Goal: Task Accomplishment & Management: Use online tool/utility

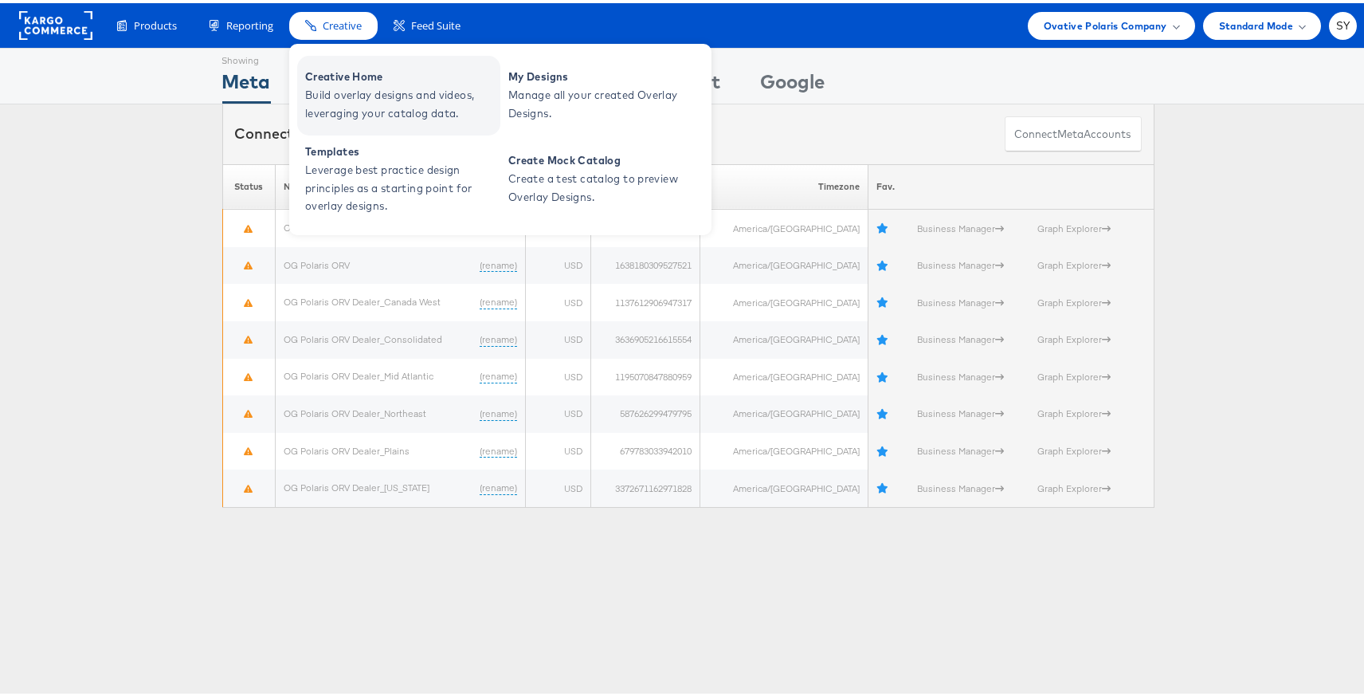
click at [359, 79] on span "Creative Home" at bounding box center [400, 74] width 191 height 18
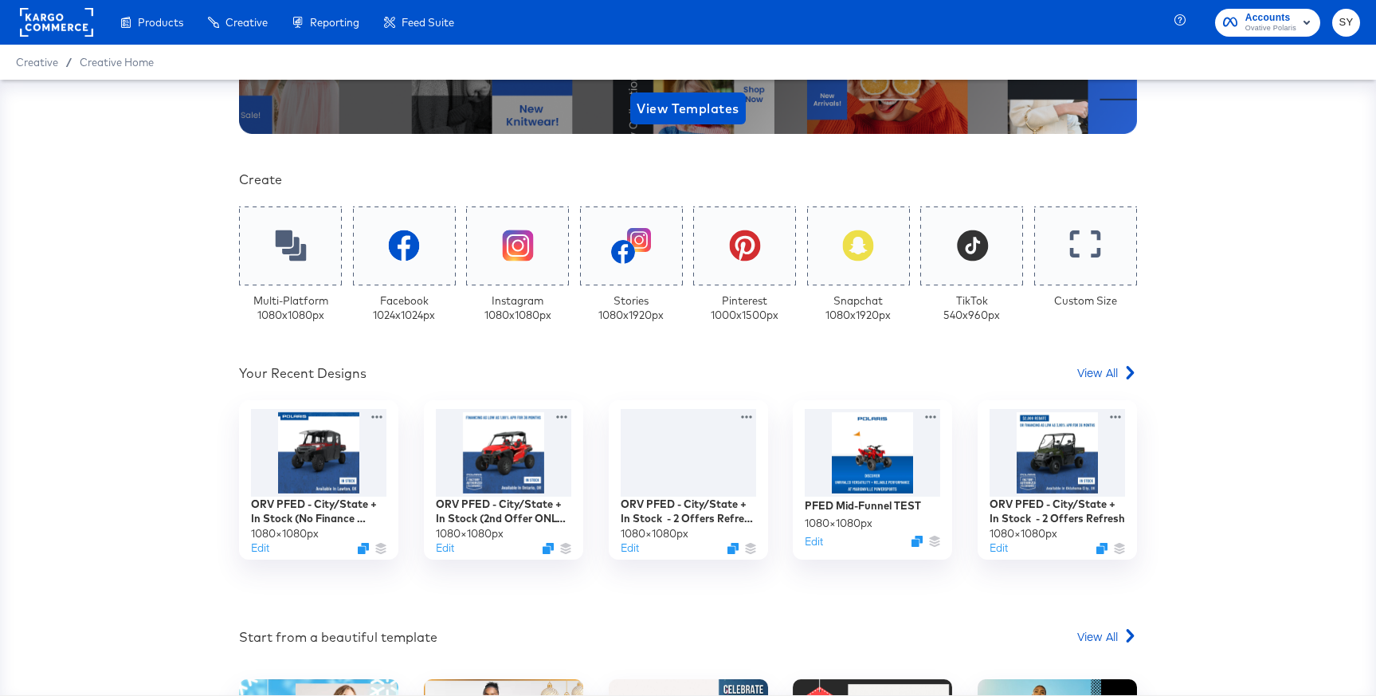
scroll to position [340, 0]
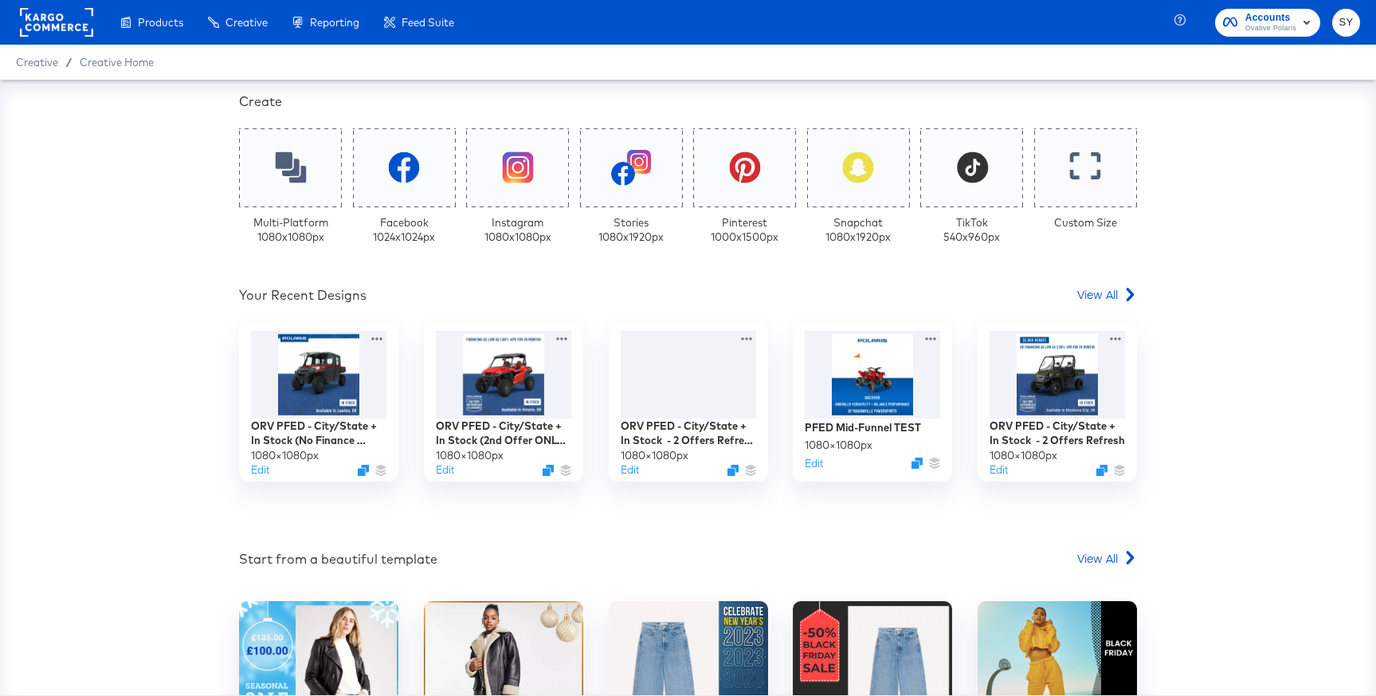
click at [80, 29] on rect at bounding box center [56, 22] width 73 height 29
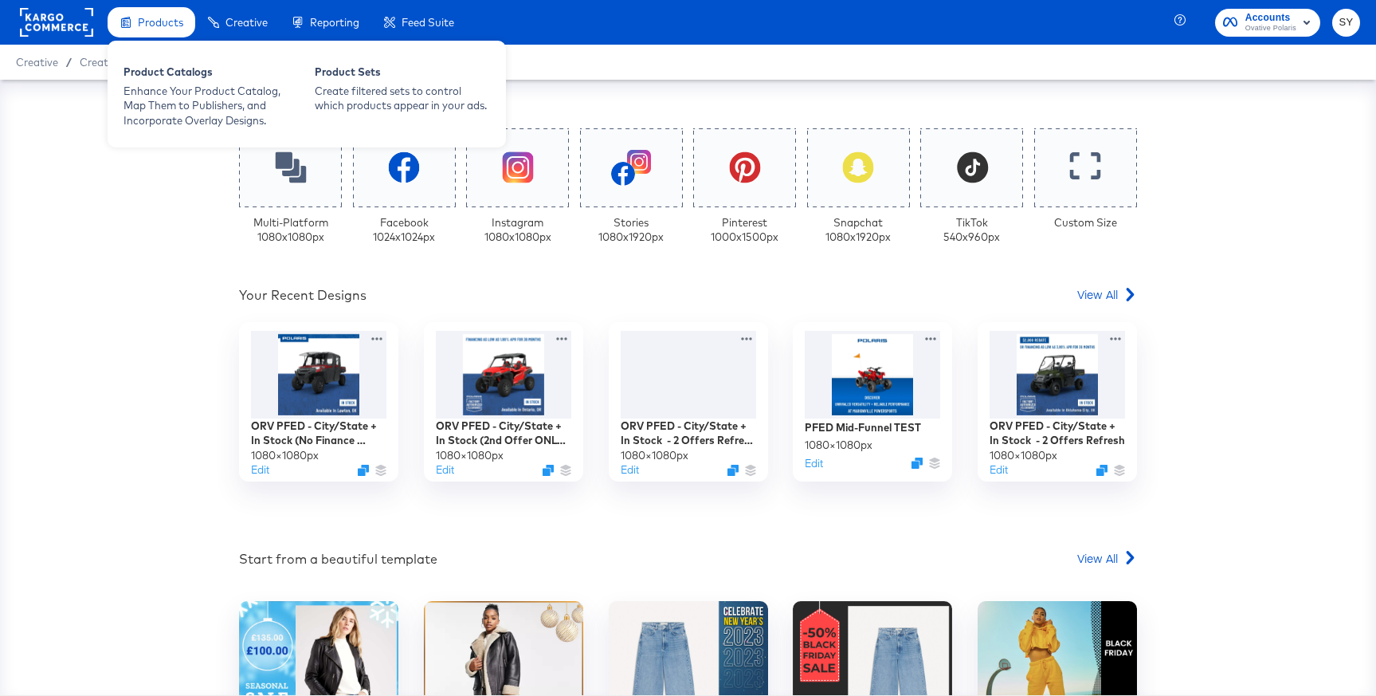
click at [143, 28] on span "Products" at bounding box center [160, 22] width 45 height 13
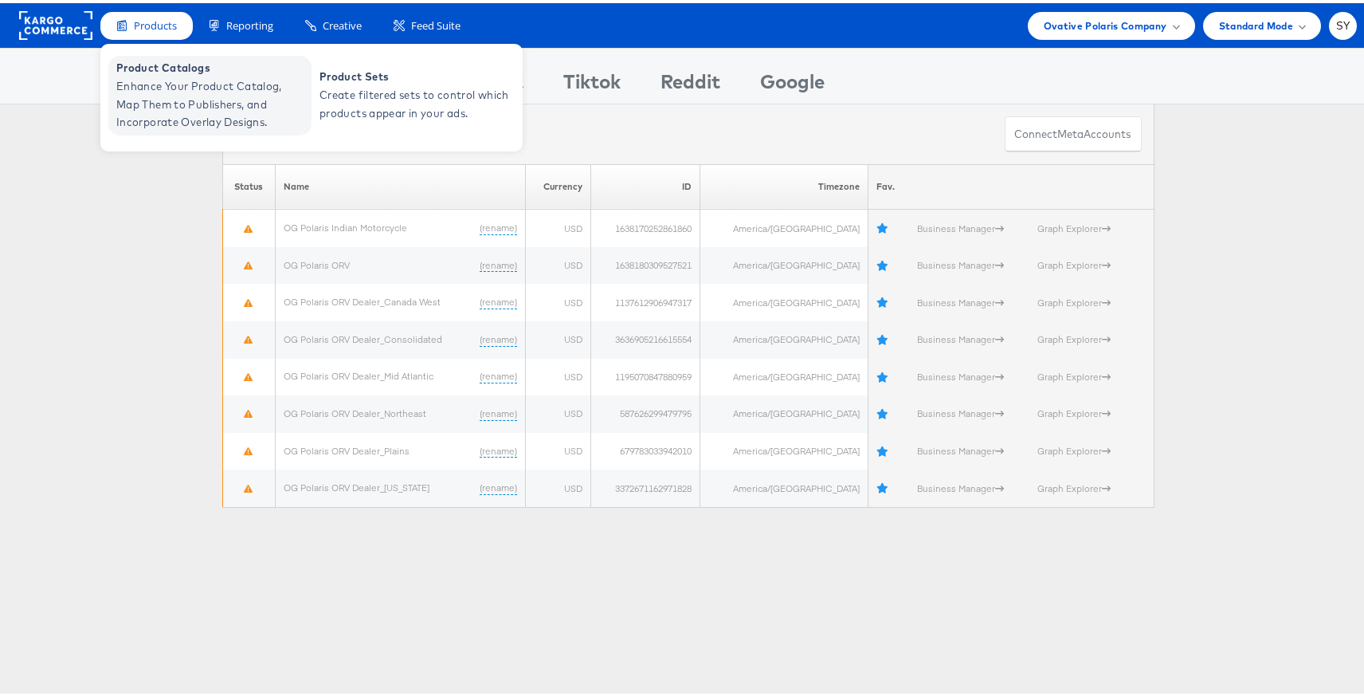
click at [234, 101] on span "Enhance Your Product Catalog, Map Them to Publishers, and Incorporate Overlay D…" at bounding box center [211, 101] width 191 height 54
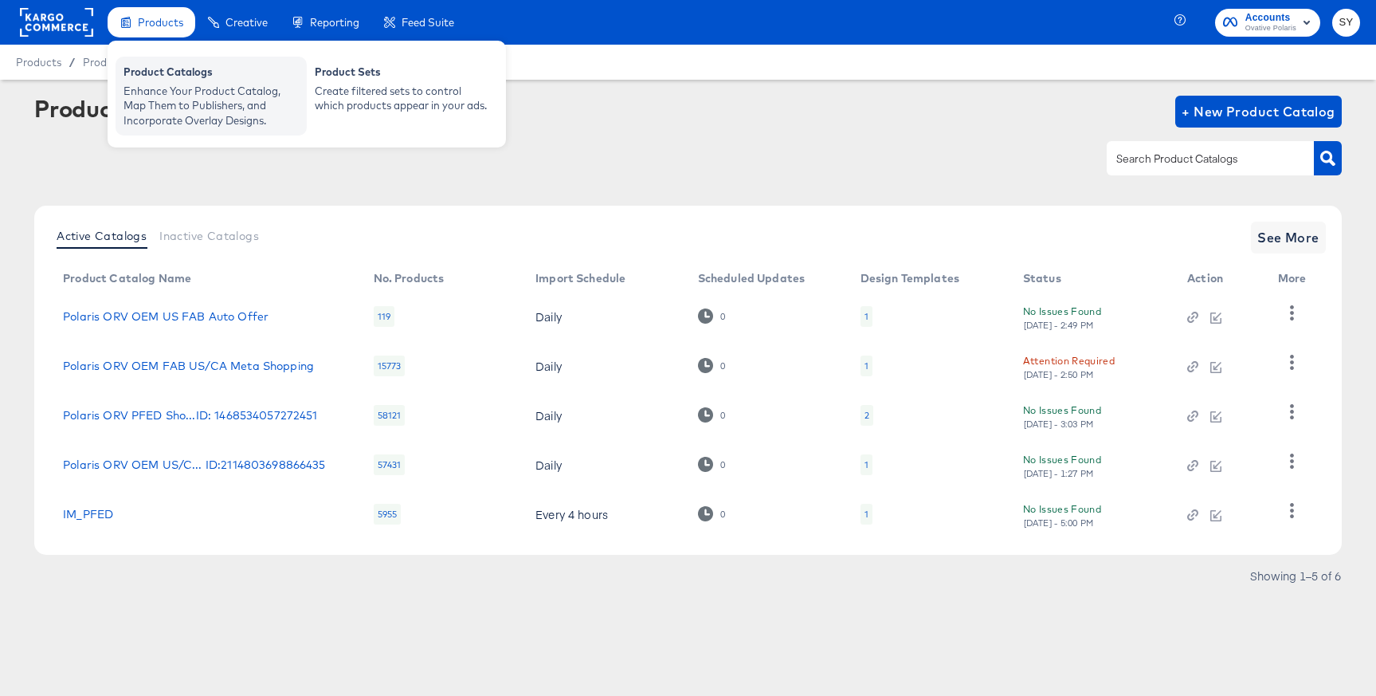
click at [163, 87] on div "Enhance Your Product Catalog, Map Them to Publishers, and Incorporate Overlay D…" at bounding box center [211, 106] width 175 height 45
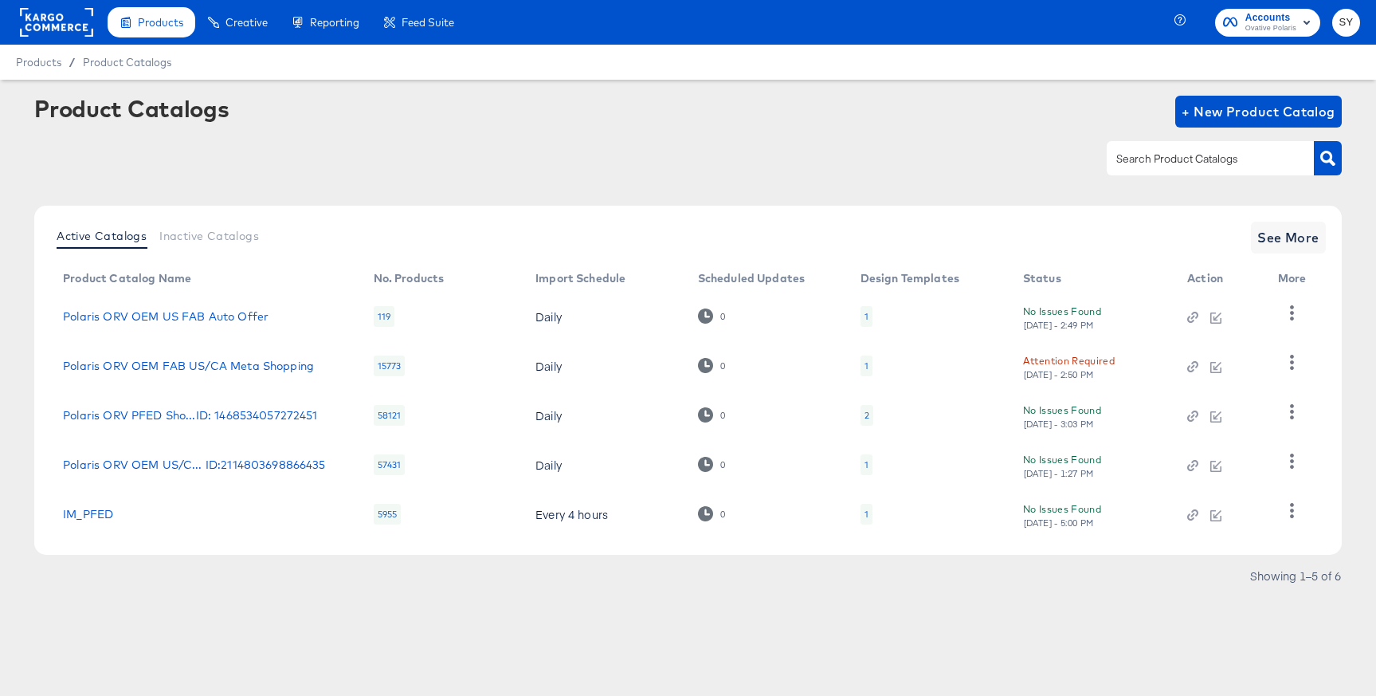
click at [1228, 161] on input "text" at bounding box center [1198, 159] width 170 height 18
click at [1190, 323] on icon "button" at bounding box center [1191, 319] width 7 height 7
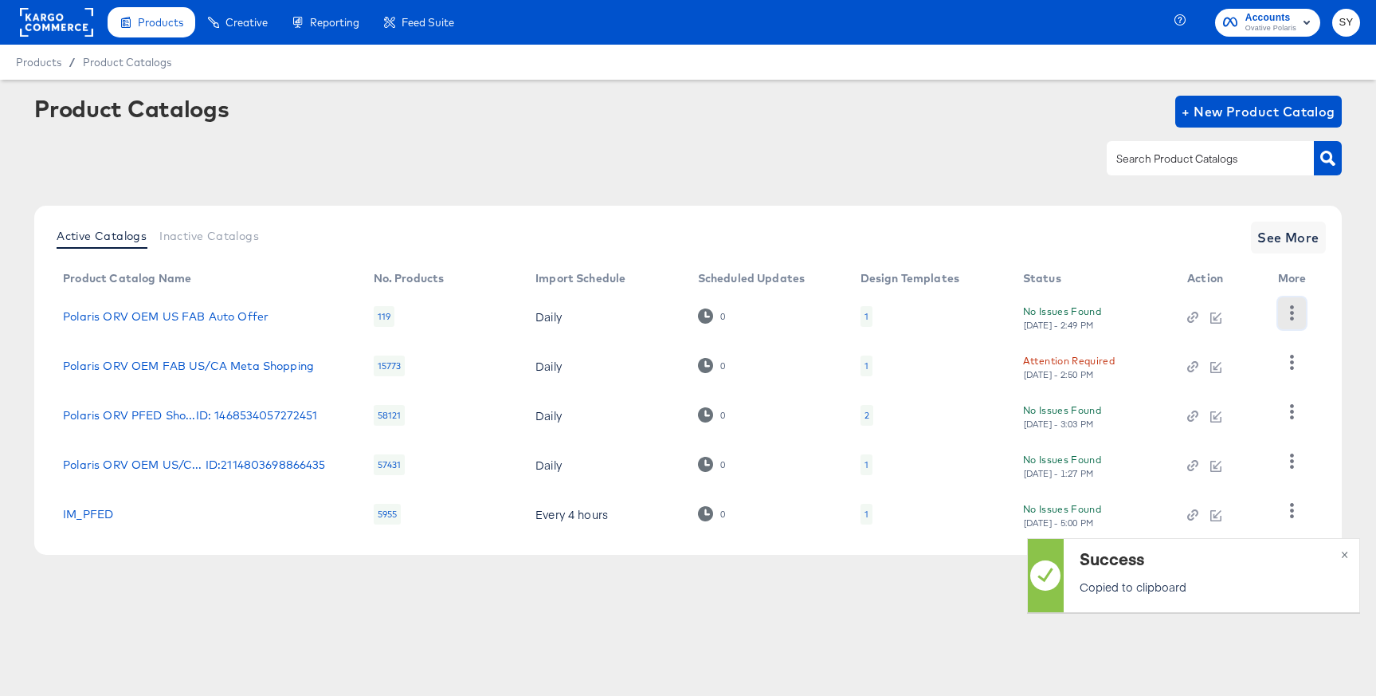
click at [1304, 307] on button "button" at bounding box center [1292, 313] width 28 height 32
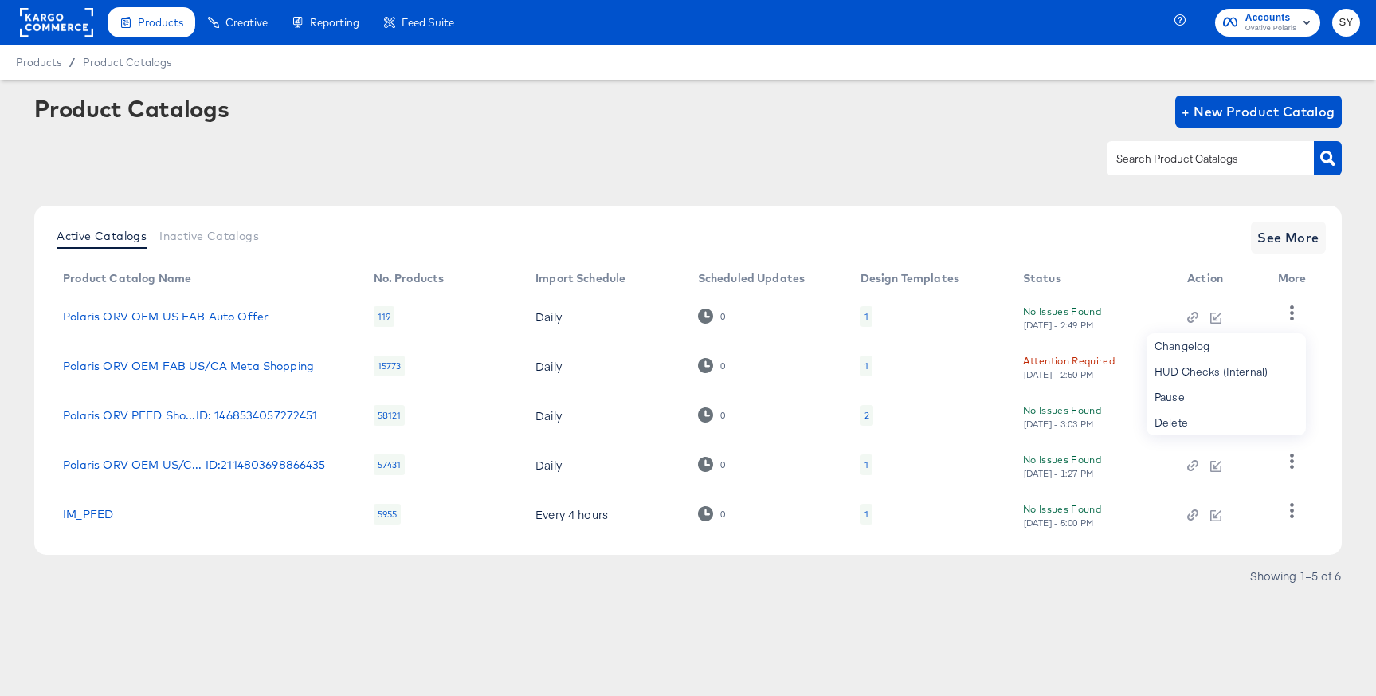
click at [1105, 575] on div "Showing 1–5 of 6" at bounding box center [688, 584] width 1308 height 26
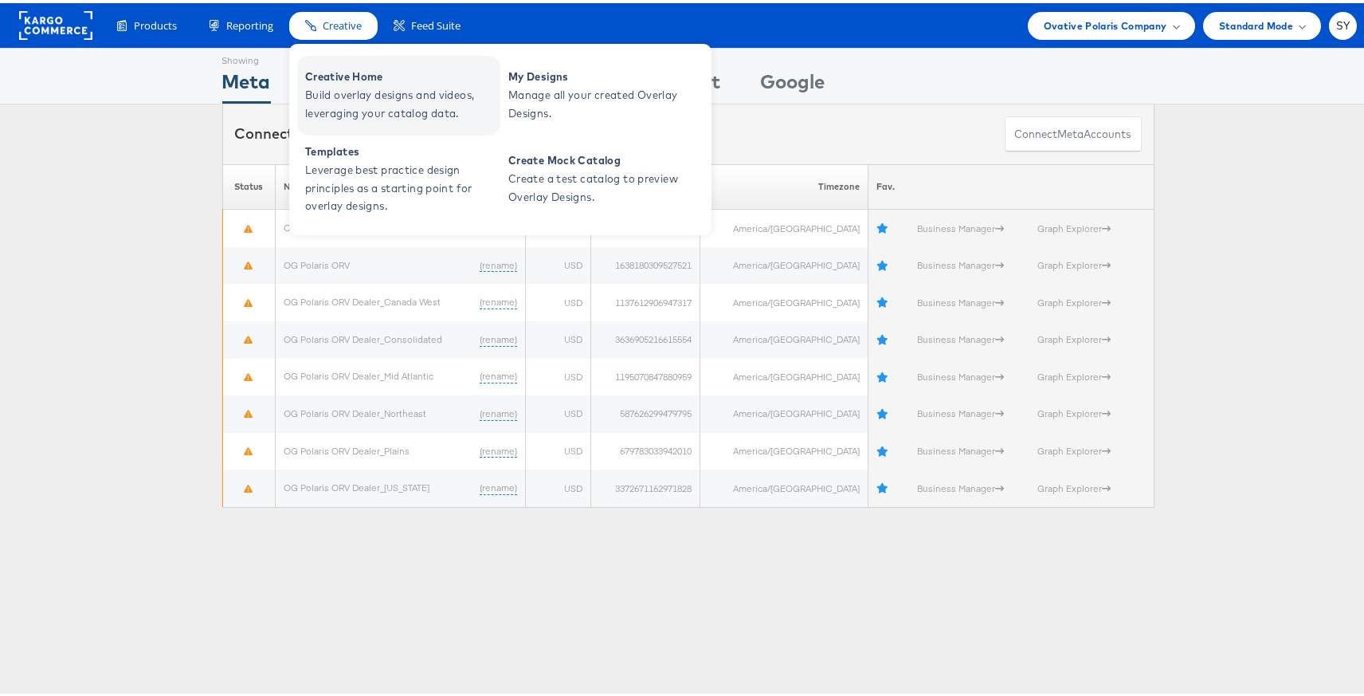
click at [355, 82] on span "Creative Home" at bounding box center [400, 74] width 191 height 18
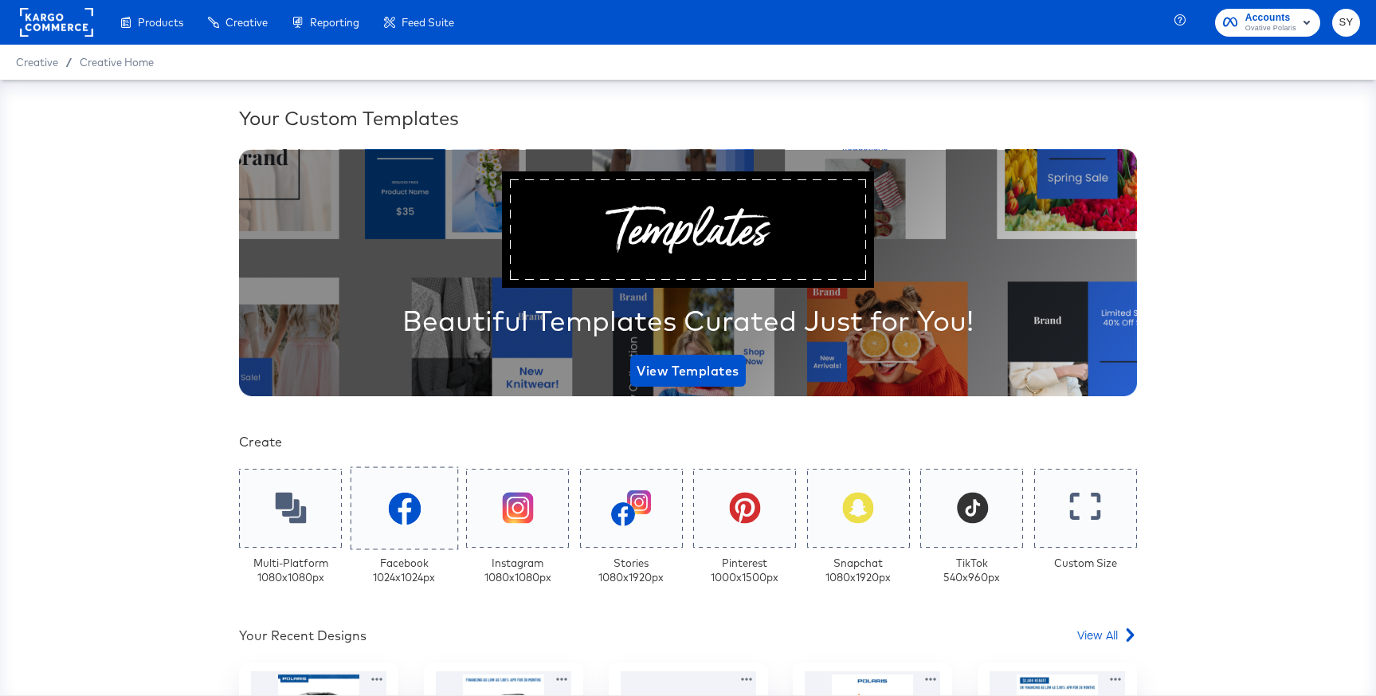
scroll to position [300, 0]
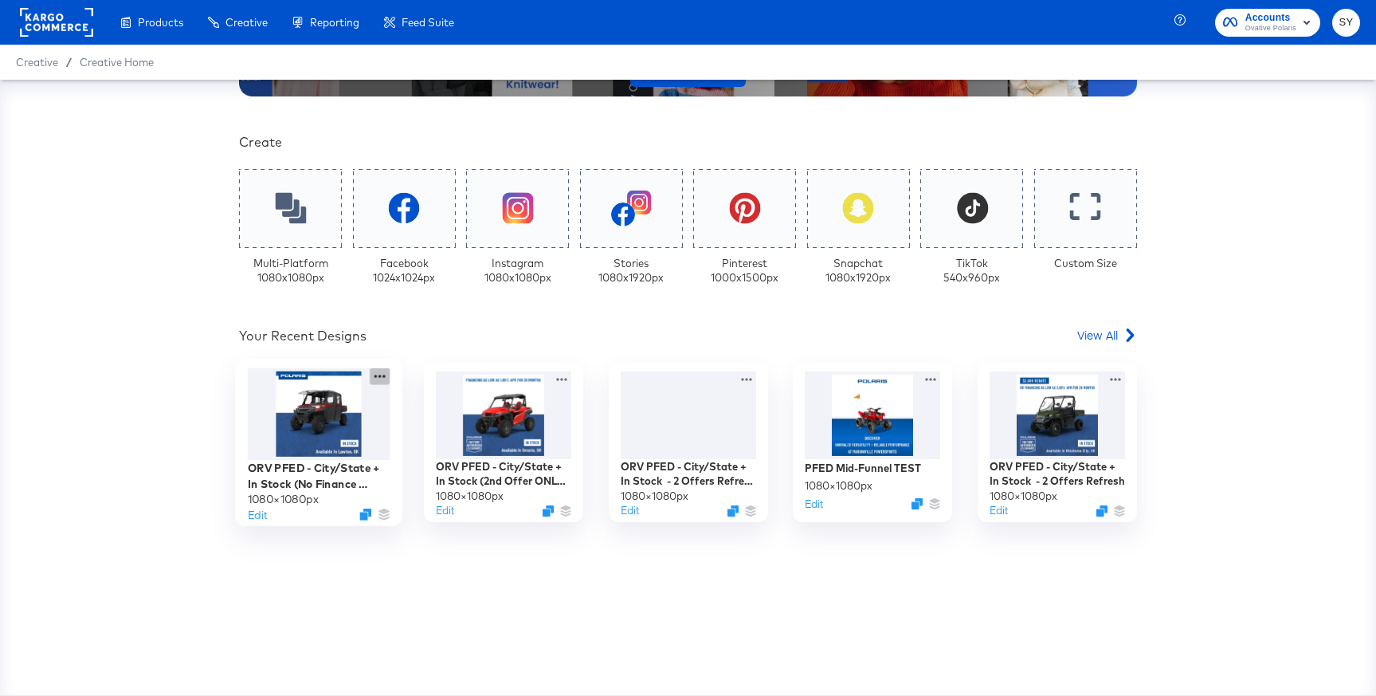
click at [371, 381] on icon at bounding box center [380, 375] width 20 height 17
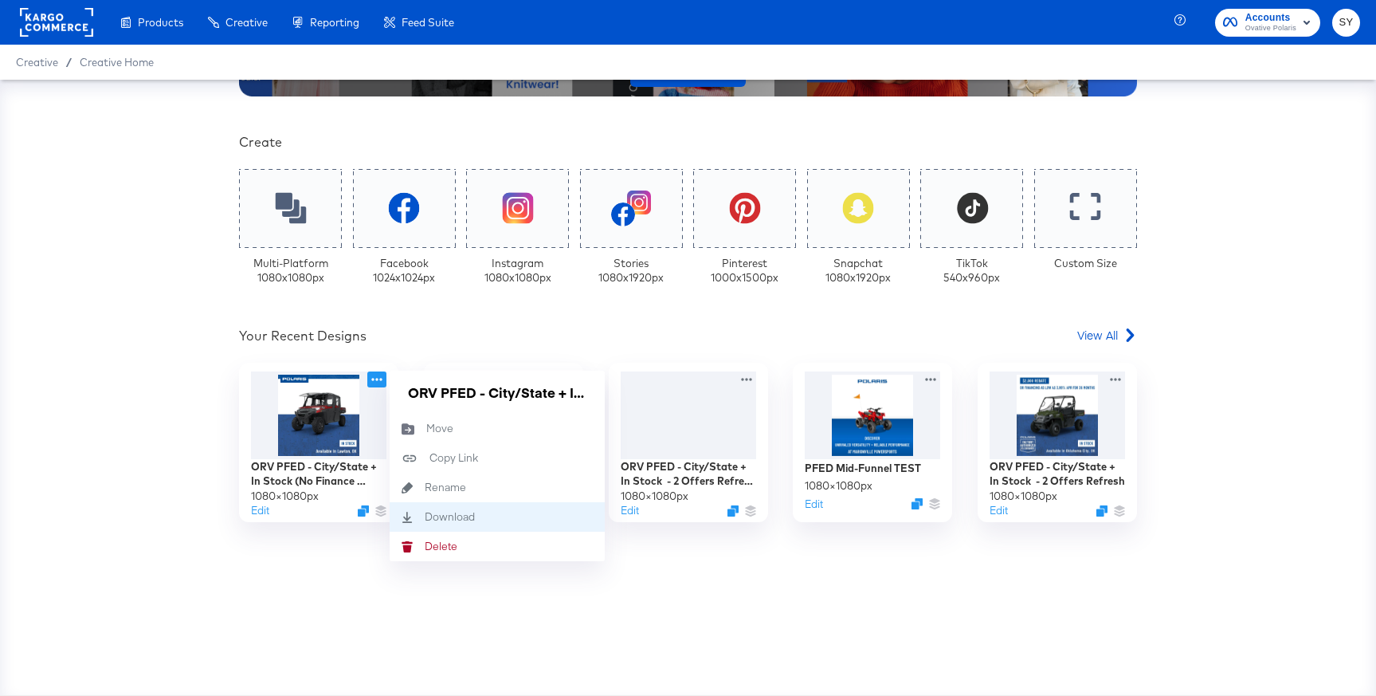
click at [425, 517] on div "Download Download" at bounding box center [425, 517] width 0 height 0
click at [1252, 273] on div "Your Custom Templates Beautiful Templates Curated Just for You! View Templates …" at bounding box center [688, 387] width 1376 height 615
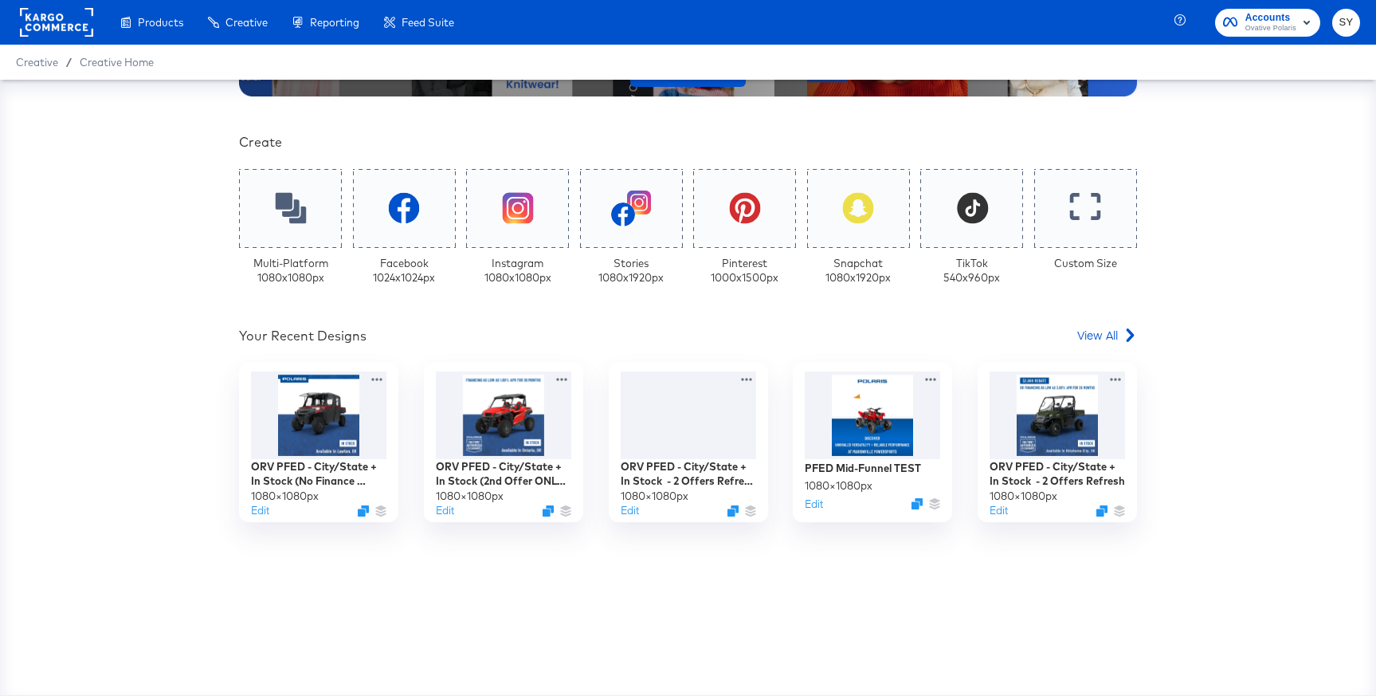
click at [736, 586] on div "Your Custom Templates Beautiful Templates Curated Just for You! View Templates …" at bounding box center [688, 250] width 898 height 890
